Goal: Task Accomplishment & Management: Use online tool/utility

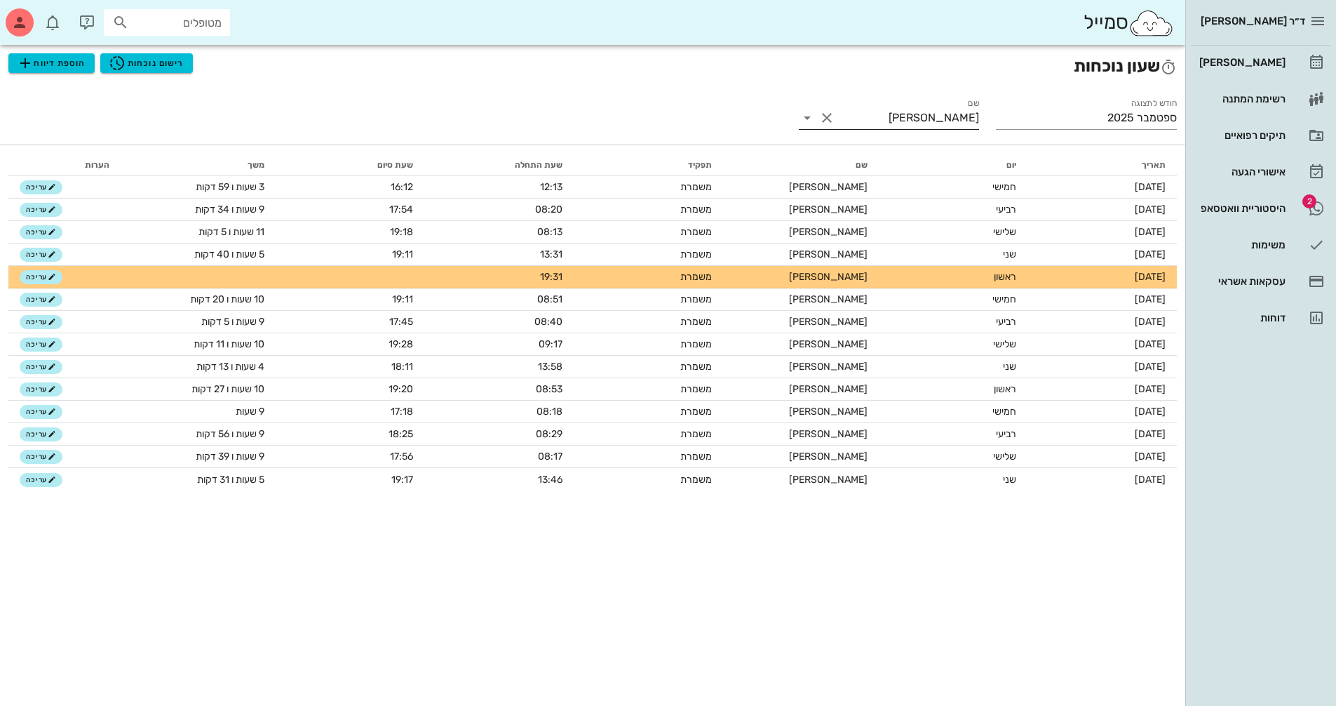
click at [805, 116] on icon at bounding box center [807, 117] width 17 height 17
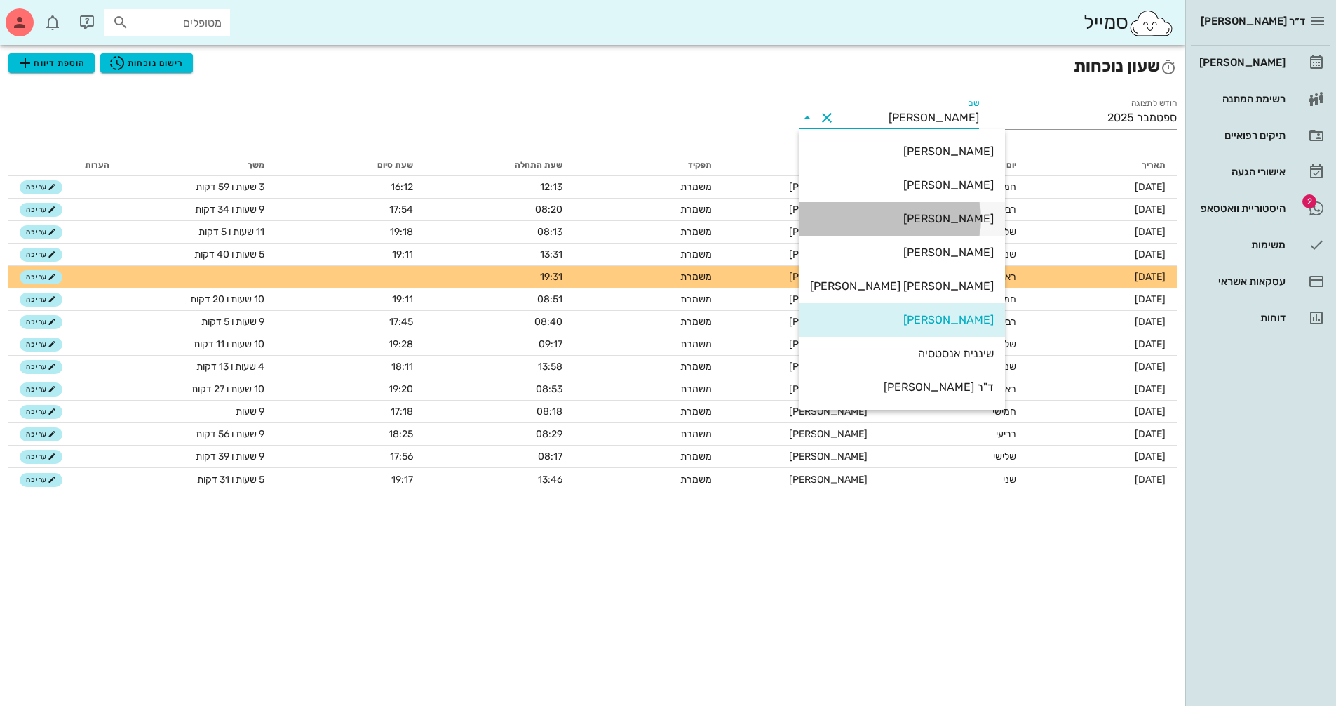
click at [918, 217] on div "[PERSON_NAME]" at bounding box center [902, 218] width 184 height 13
type input "[PERSON_NAME]"
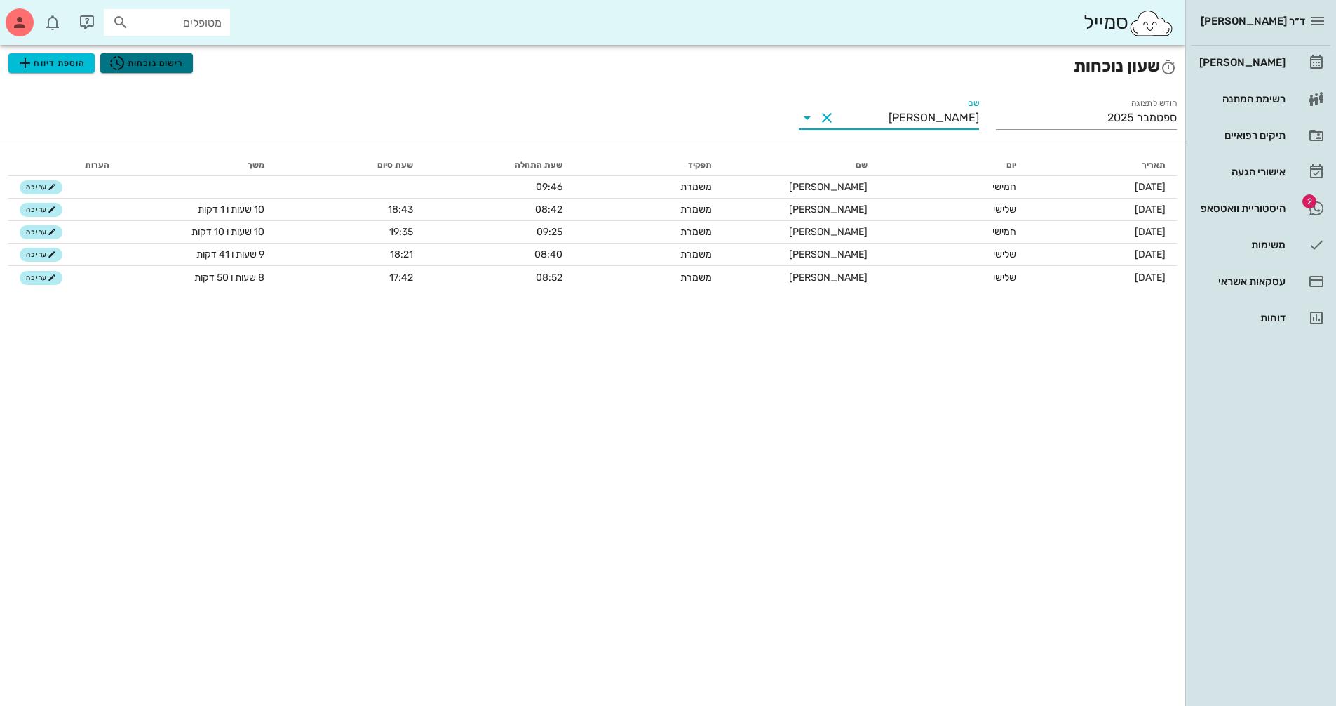
click at [170, 64] on span "רישום נוכחות" at bounding box center [146, 63] width 75 height 17
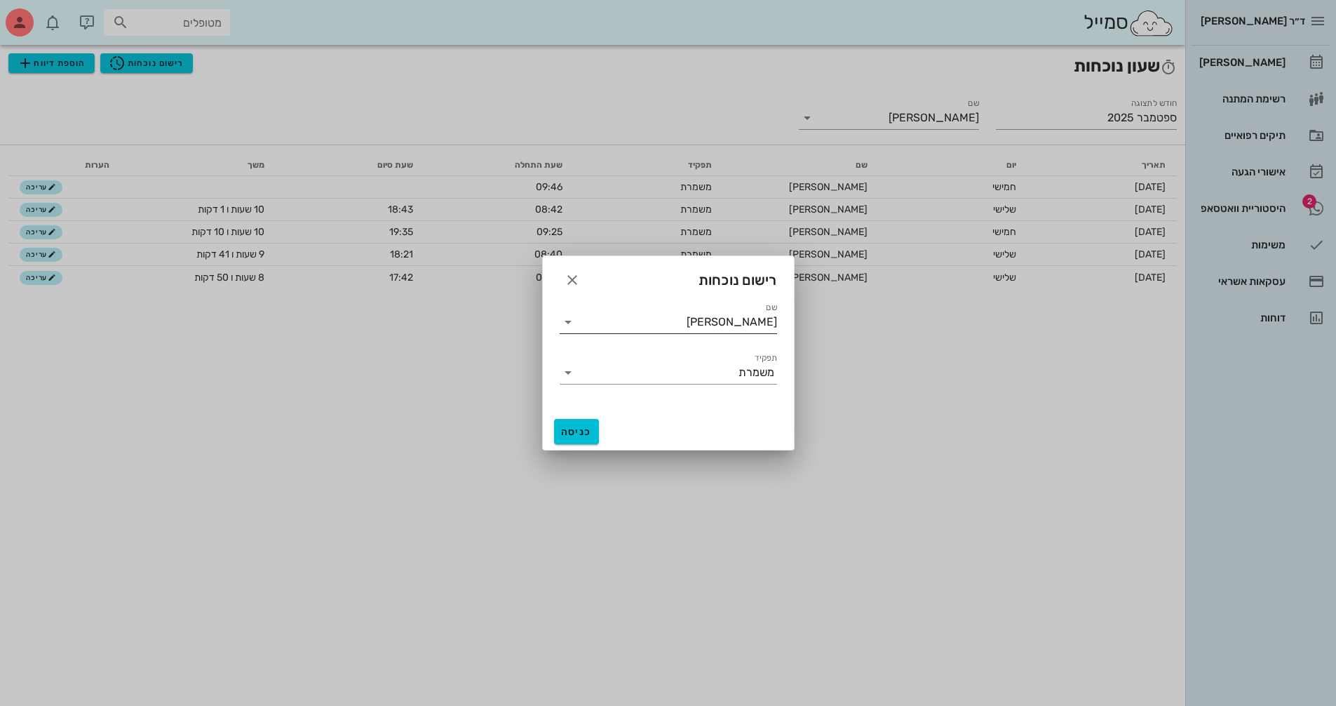
click at [567, 319] on icon at bounding box center [568, 322] width 17 height 17
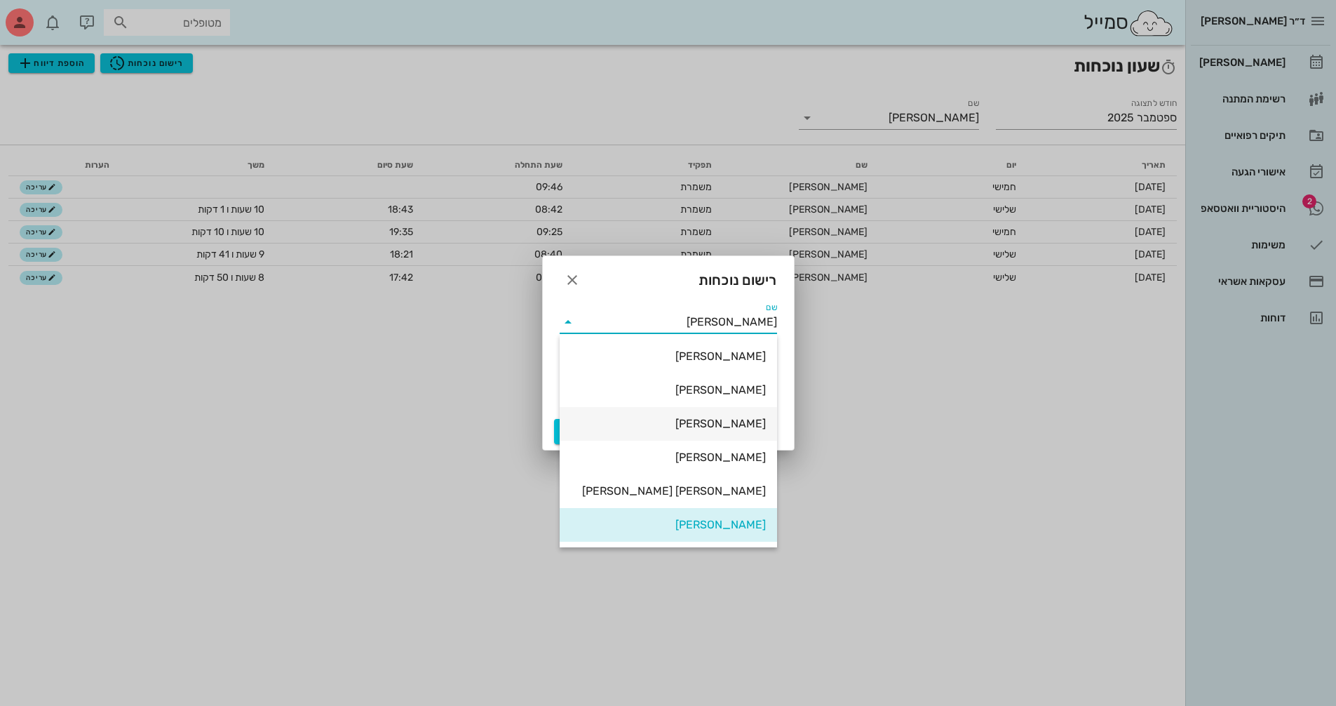
click at [690, 423] on div "[PERSON_NAME]" at bounding box center [668, 423] width 195 height 13
type input "[PERSON_NAME]"
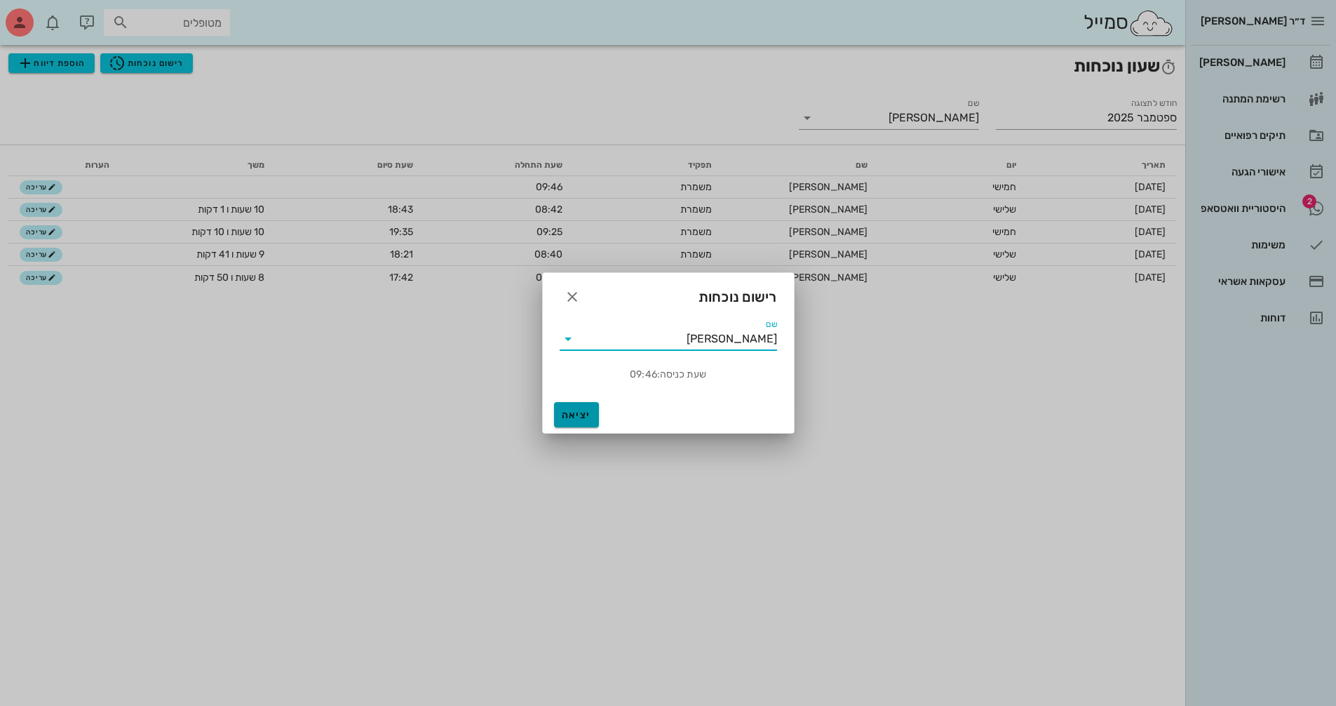
click at [577, 407] on button "יציאה" at bounding box center [576, 414] width 45 height 25
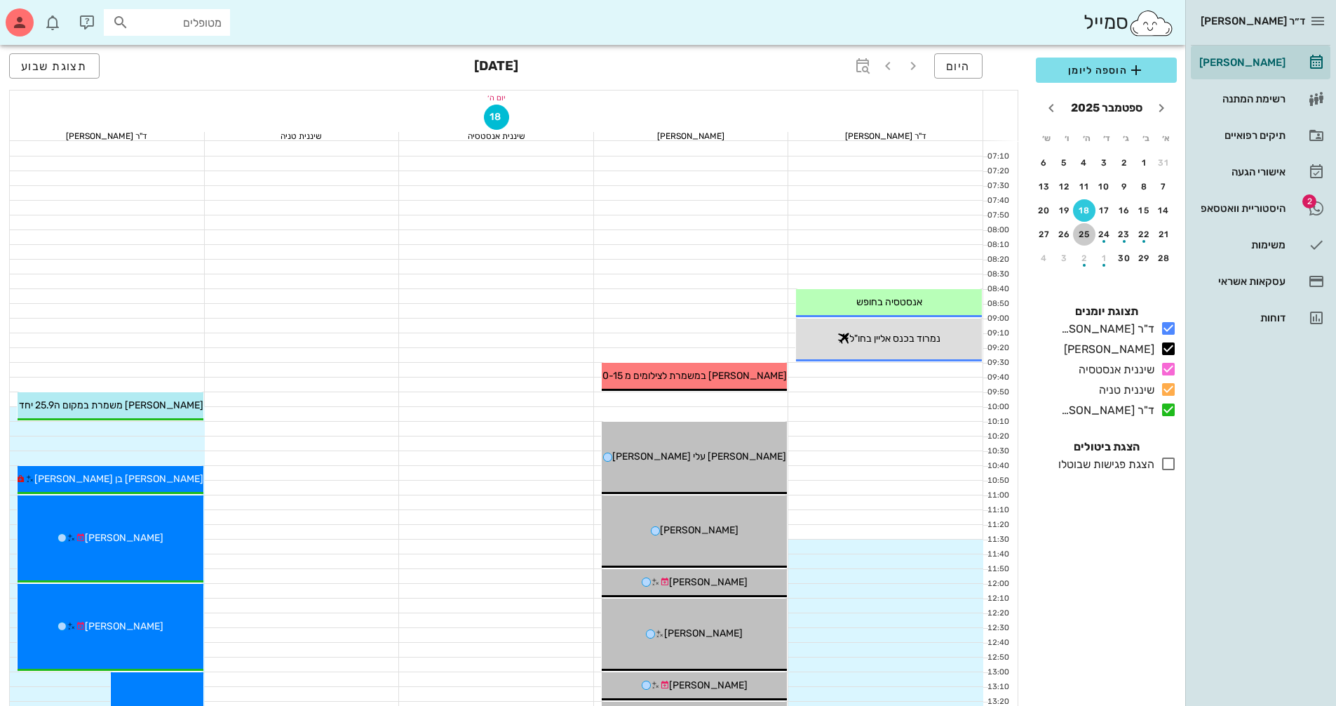
click at [1083, 237] on div "25" at bounding box center [1084, 234] width 22 height 10
